Goal: Transaction & Acquisition: Book appointment/travel/reservation

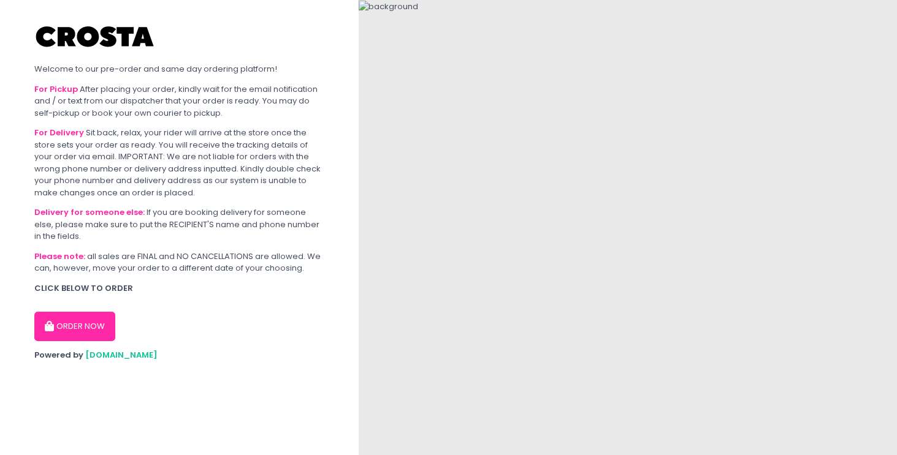
click at [81, 328] on button "ORDER NOW" at bounding box center [74, 326] width 81 height 29
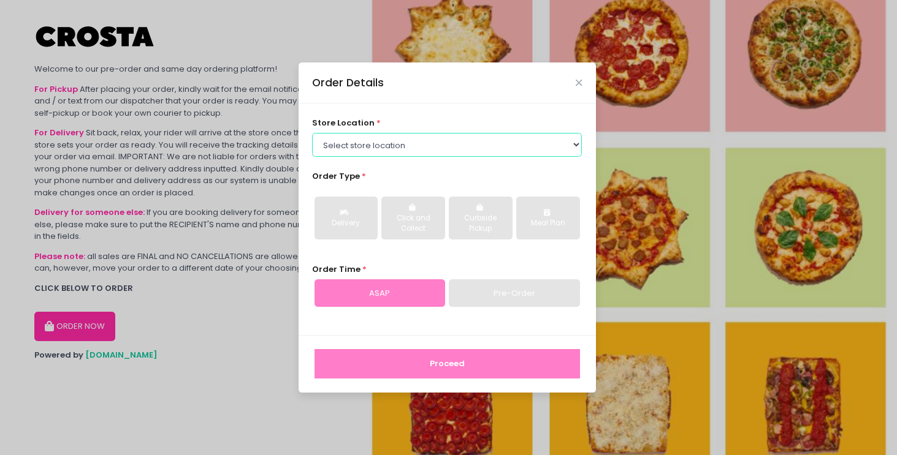
click at [476, 143] on select "Select store location [PERSON_NAME] Pizza - [PERSON_NAME] Pizza - [GEOGRAPHIC_D…" at bounding box center [447, 144] width 270 height 23
select select "5fabb2e53664a8677beaeb89"
click at [312, 133] on select "Select store location [PERSON_NAME] Pizza - [PERSON_NAME] Pizza - [GEOGRAPHIC_D…" at bounding box center [447, 144] width 270 height 23
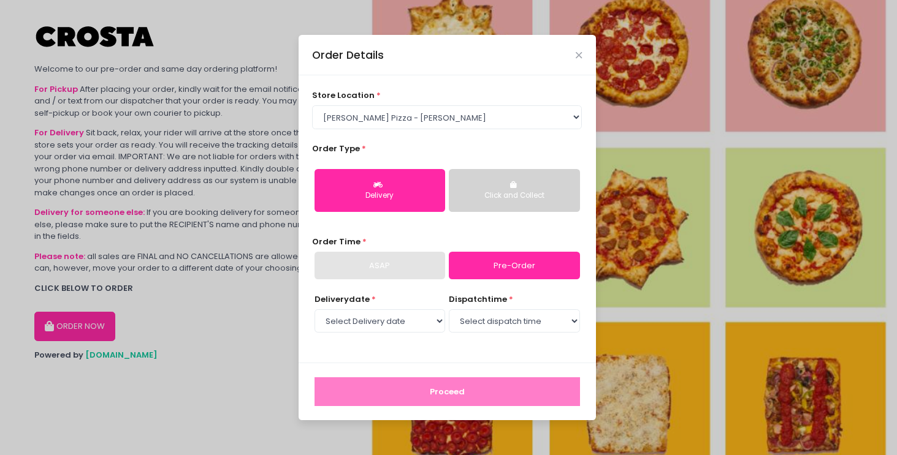
click at [520, 268] on link "Pre-Order" at bounding box center [514, 266] width 131 height 28
click at [409, 324] on select "Select Delivery date [DATE] [DATE] [DATE] [DATE] [DATE] [DATE]" at bounding box center [379, 320] width 131 height 23
select select "[DATE]"
click at [314, 309] on select "Select Delivery date [DATE] [DATE] [DATE] [DATE] [DATE] [DATE]" at bounding box center [379, 320] width 131 height 23
click at [548, 319] on select "Select dispatch time 12:00 PM - 12:30 PM 12:30 PM - 01:00 PM 01:00 PM - 01:30 P…" at bounding box center [514, 320] width 131 height 23
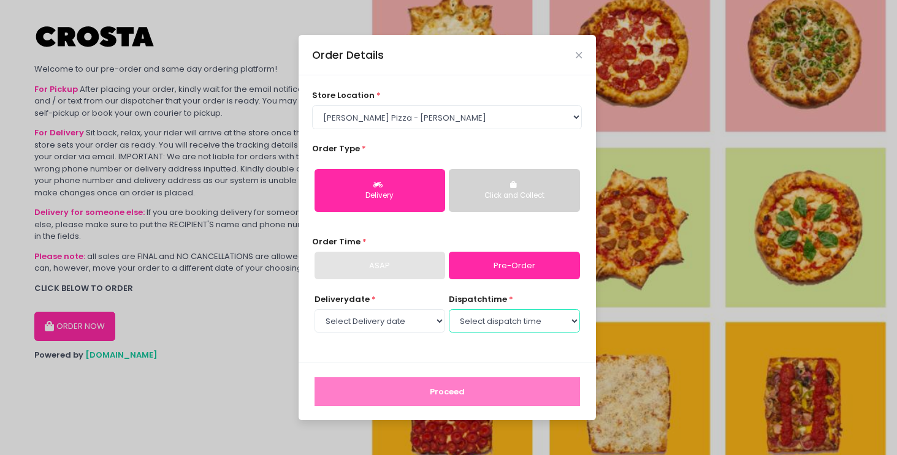
select select "18:00"
click at [449, 309] on select "Select dispatch time 12:00 PM - 12:30 PM 12:30 PM - 01:00 PM 01:00 PM - 01:30 P…" at bounding box center [514, 320] width 131 height 23
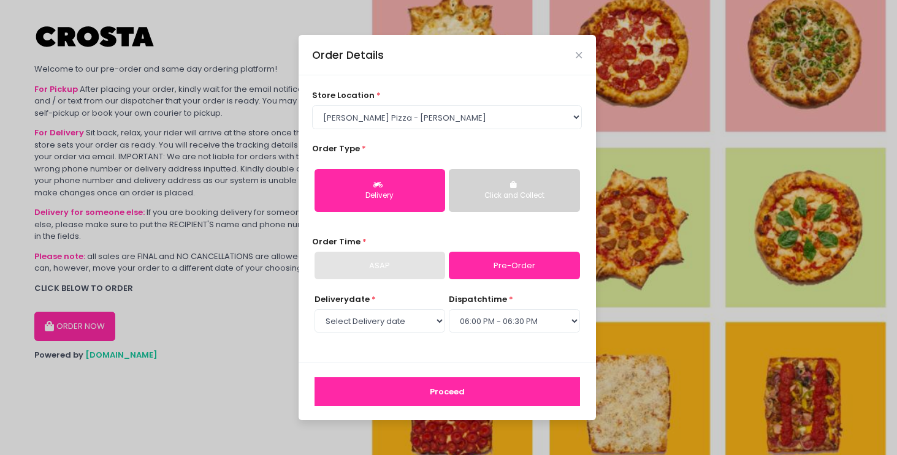
click at [471, 395] on button "Proceed" at bounding box center [446, 391] width 265 height 29
